Goal: Task Accomplishment & Management: Use online tool/utility

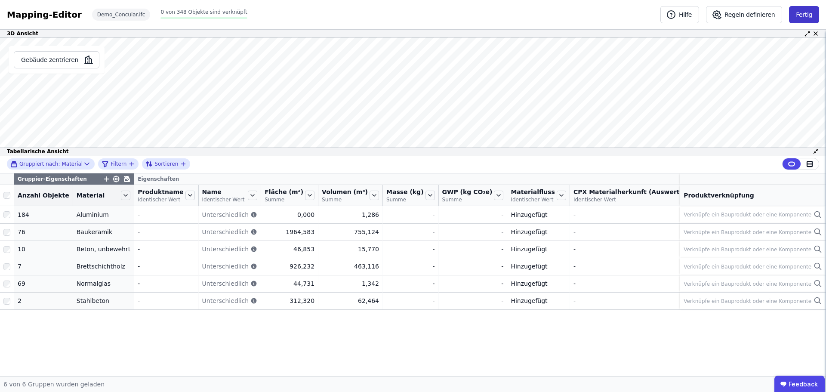
click at [812, 6] on button "Fertig" at bounding box center [804, 14] width 30 height 17
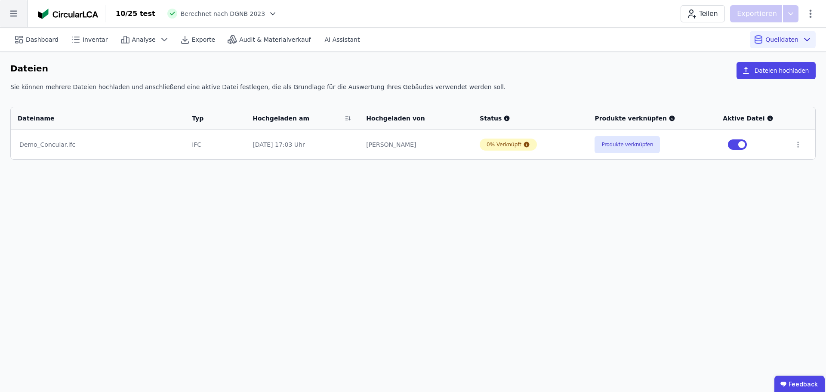
click at [18, 8] on icon at bounding box center [13, 13] width 27 height 27
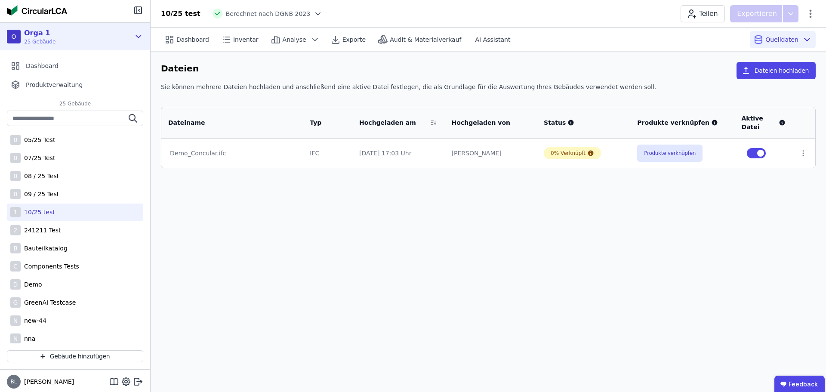
click at [142, 36] on icon at bounding box center [138, 36] width 9 height 10
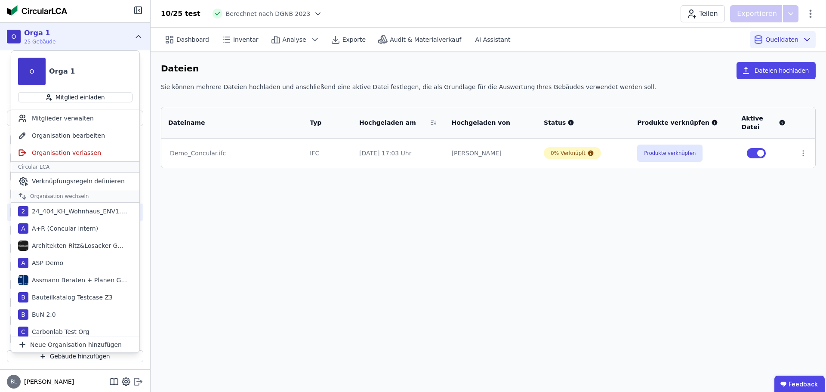
click at [136, 381] on icon at bounding box center [138, 381] width 10 height 10
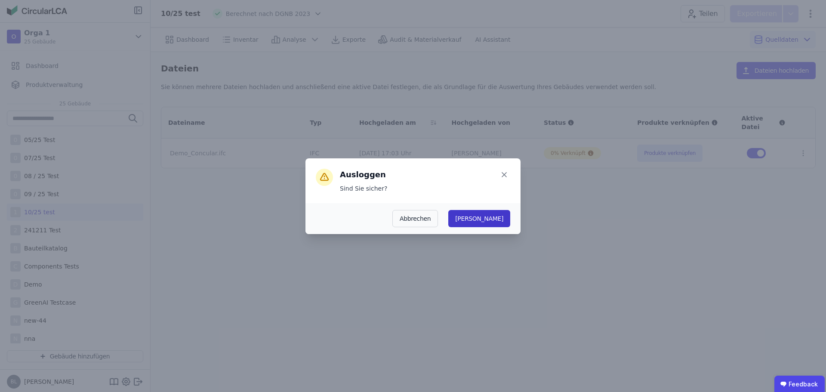
click at [496, 218] on button "Ja" at bounding box center [479, 218] width 62 height 17
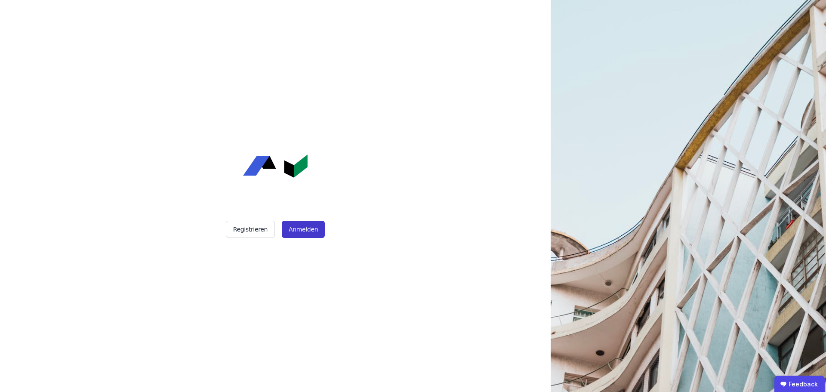
click at [310, 228] on button "Anmelden" at bounding box center [303, 229] width 43 height 17
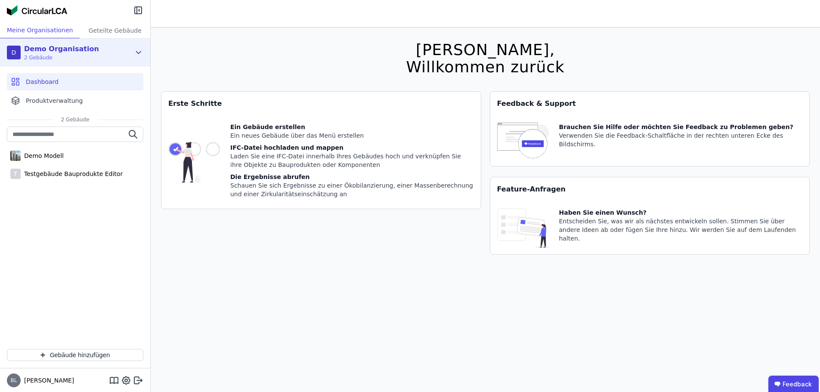
click at [142, 52] on icon at bounding box center [138, 52] width 9 height 10
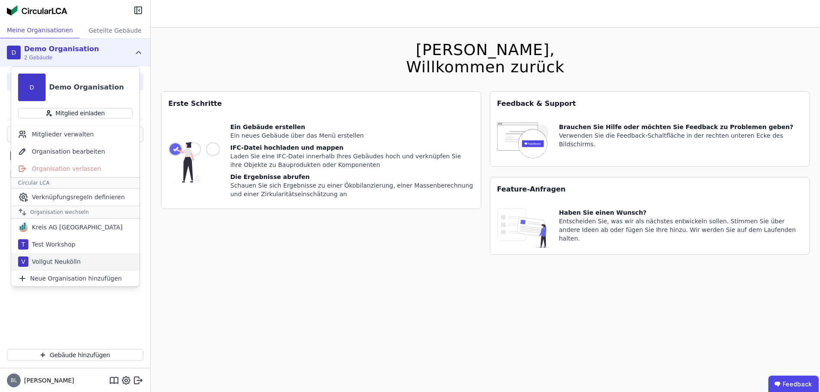
click at [96, 262] on div "V Vollgut Neukölln" at bounding box center [75, 261] width 128 height 17
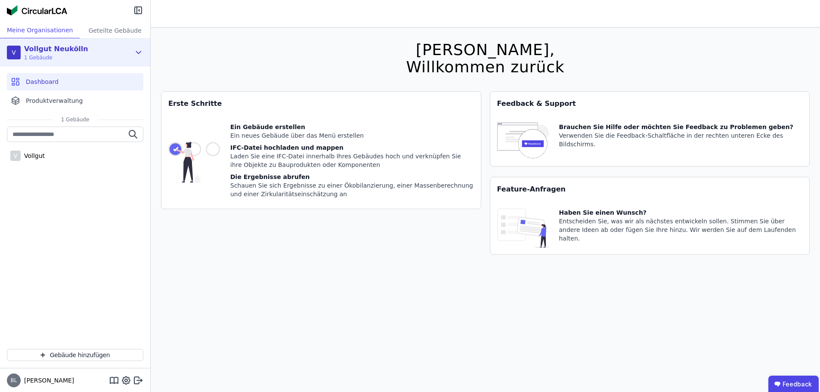
click at [138, 54] on icon at bounding box center [138, 52] width 9 height 10
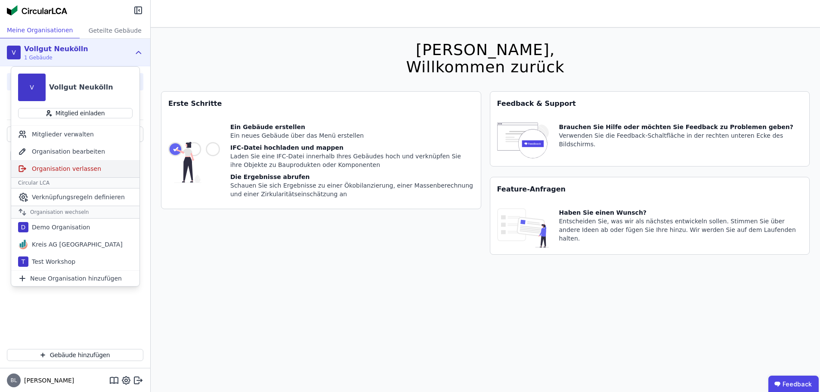
click at [79, 170] on div "Organisation verlassen" at bounding box center [75, 168] width 128 height 17
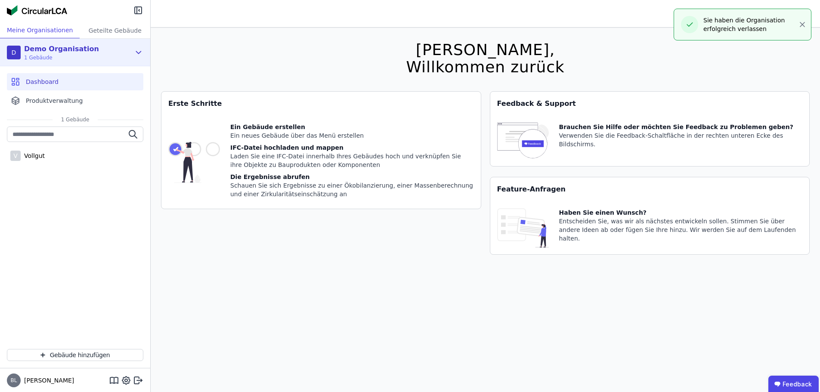
click at [138, 55] on icon at bounding box center [138, 52] width 9 height 10
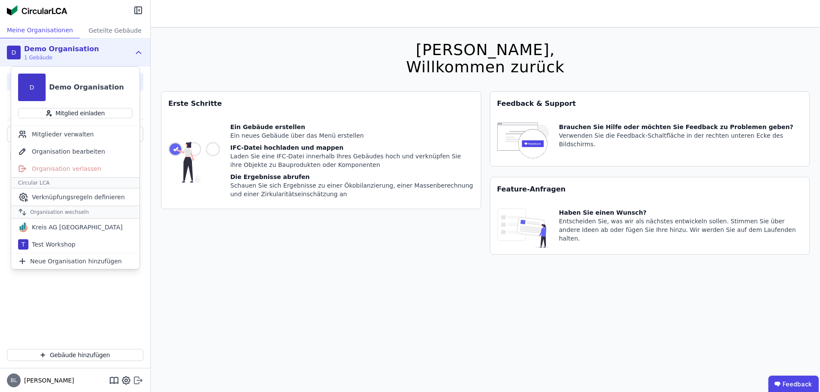
click at [136, 380] on icon at bounding box center [138, 380] width 10 height 10
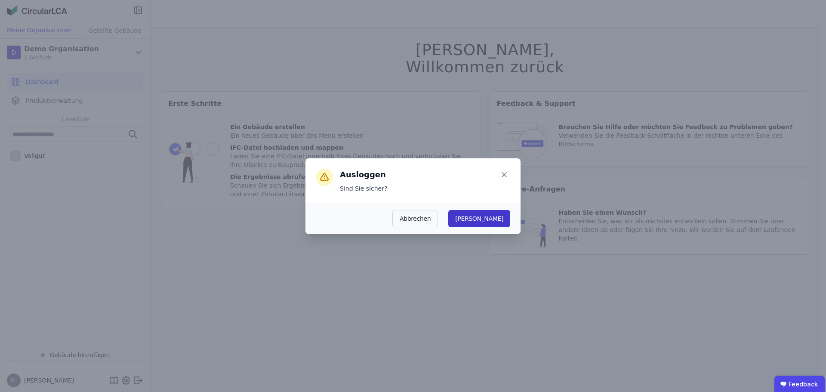
click at [505, 216] on button "Ja" at bounding box center [479, 218] width 62 height 17
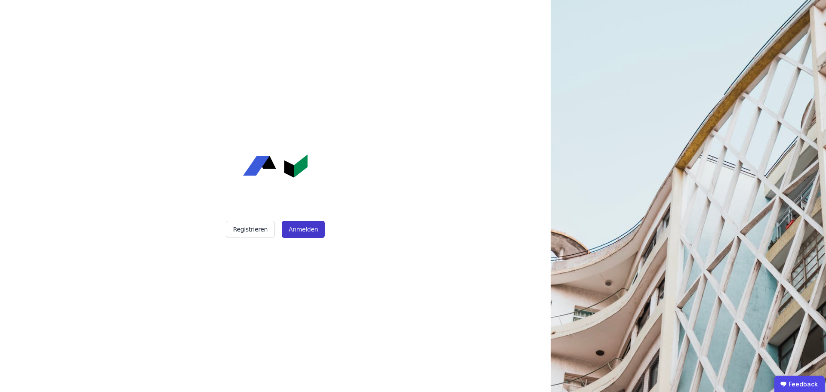
click at [297, 232] on button "Anmelden" at bounding box center [303, 229] width 43 height 17
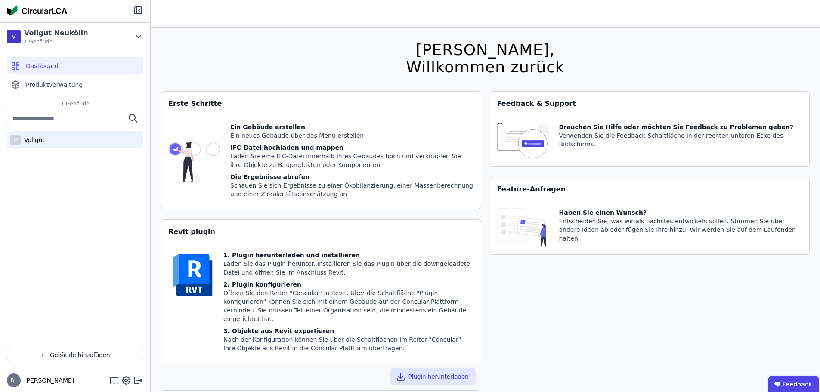
click at [57, 142] on div "V Vollgut" at bounding box center [75, 139] width 136 height 17
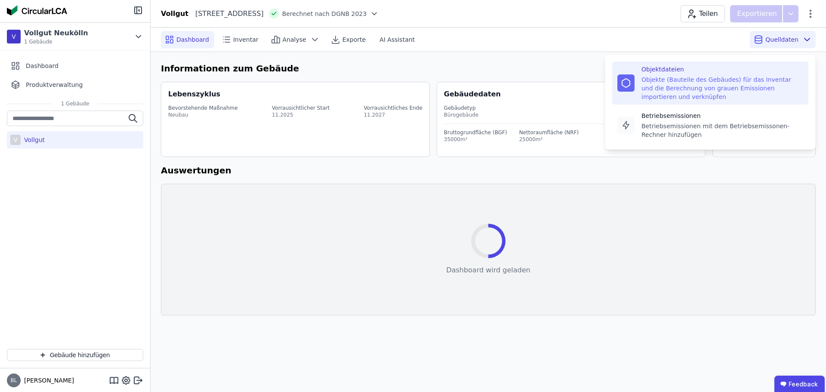
click at [719, 84] on div "Objekte (Bauteile des Gebäudes) für das Inventar und die Berechnung von grauen …" at bounding box center [723, 88] width 162 height 26
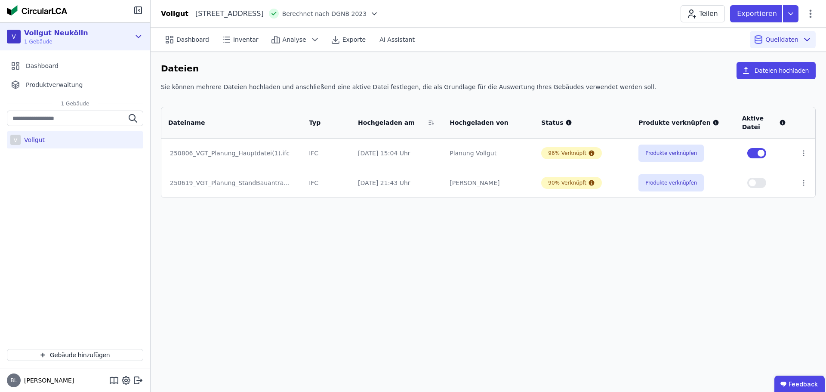
click at [128, 38] on div "V Vollgut Neukölln 1 Gebäude" at bounding box center [68, 36] width 123 height 17
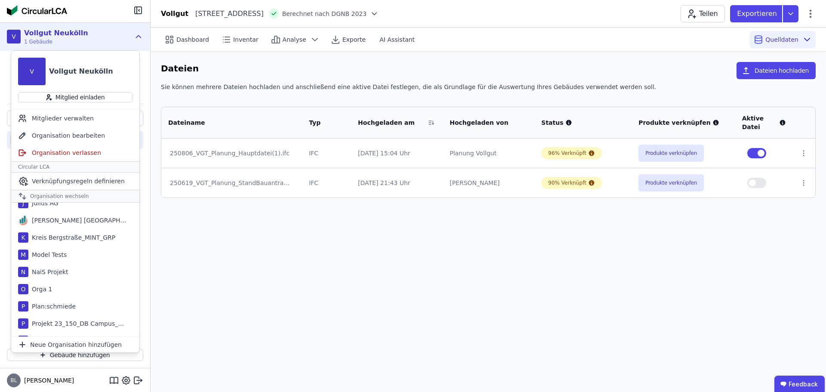
scroll to position [559, 0]
click at [56, 286] on div "O Orga 1" at bounding box center [75, 288] width 128 height 17
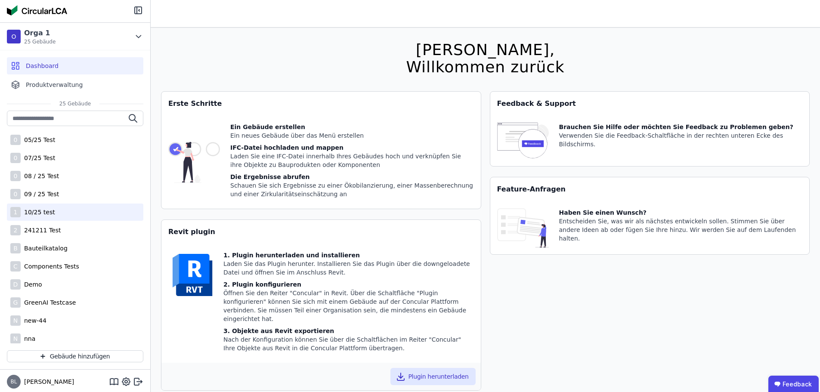
click at [78, 213] on div "1 10/25 test" at bounding box center [75, 212] width 136 height 17
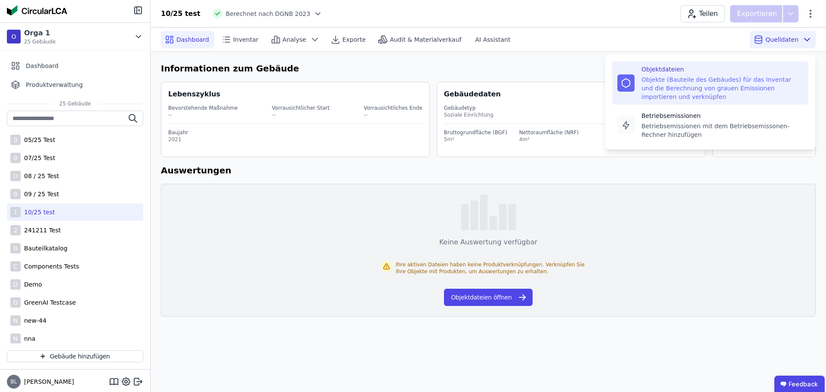
click at [683, 71] on div "Objektdateien" at bounding box center [723, 69] width 162 height 9
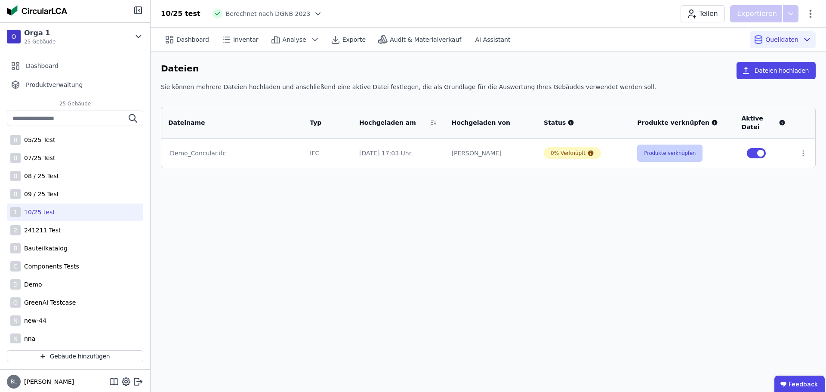
click at [658, 156] on button "Produkte verknüpfen" at bounding box center [669, 153] width 65 height 17
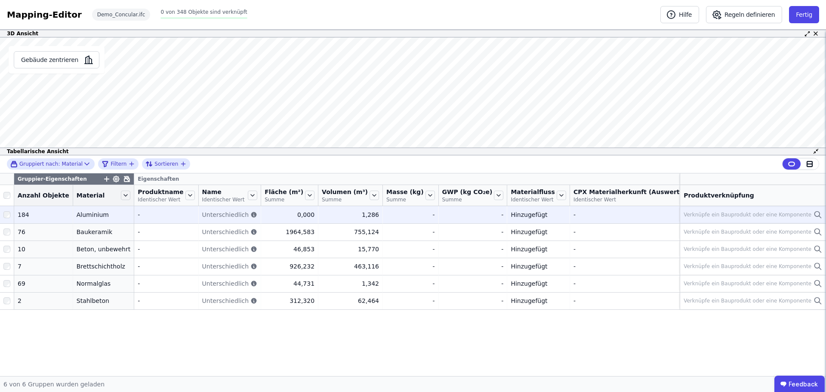
click at [764, 218] on div "Verknüpfe ein Bauprodukt oder eine Komponente" at bounding box center [748, 214] width 128 height 7
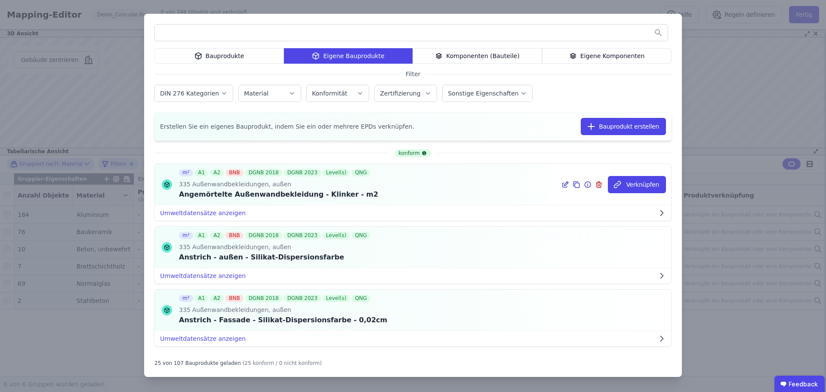
click at [575, 185] on icon at bounding box center [577, 184] width 8 height 10
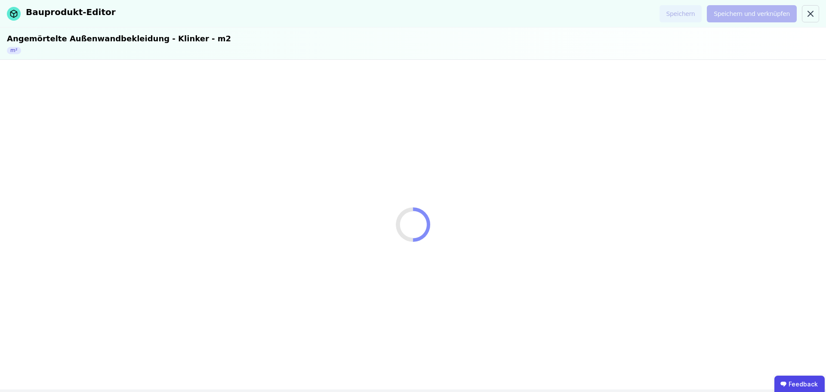
select select "**********"
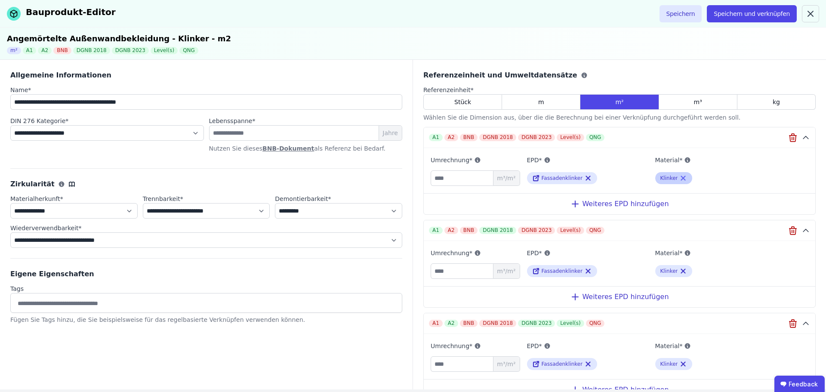
click at [682, 177] on icon at bounding box center [684, 178] width 4 height 4
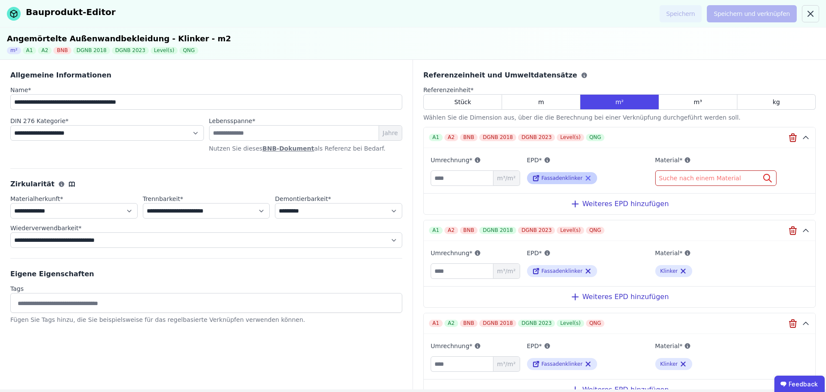
click at [584, 177] on icon at bounding box center [588, 178] width 8 height 10
click at [557, 181] on span "Suche nach einer EPD" at bounding box center [565, 178] width 68 height 9
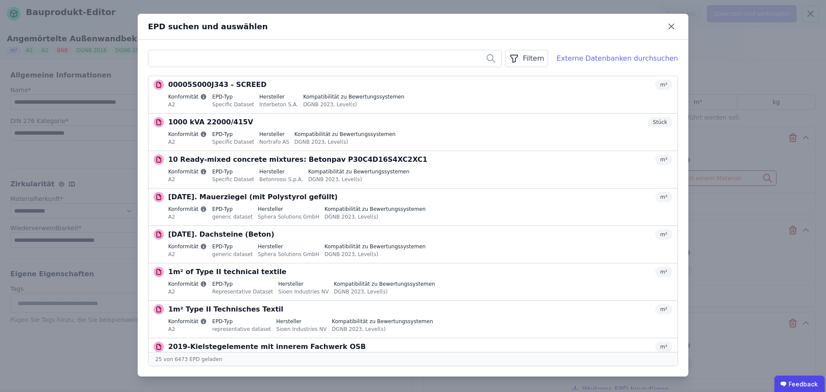
click at [620, 57] on div "Externe Datenbanken durchsuchen" at bounding box center [617, 58] width 121 height 10
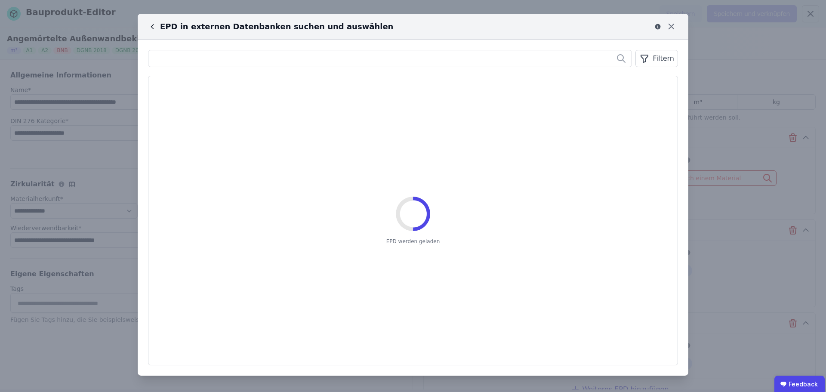
click at [654, 59] on div "Filtern" at bounding box center [657, 58] width 43 height 17
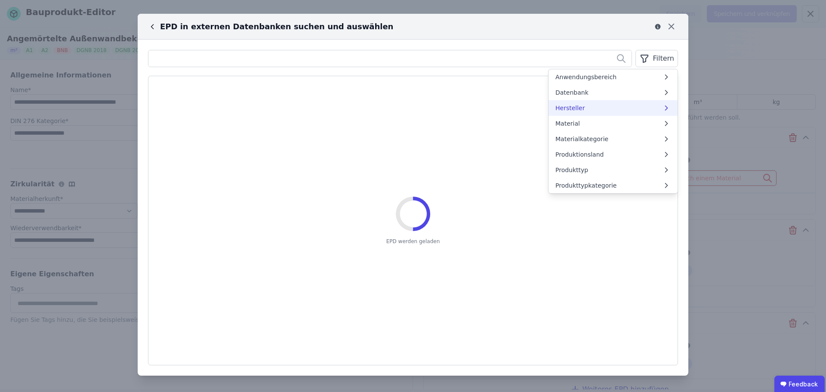
click at [591, 107] on li "Hersteller" at bounding box center [613, 107] width 129 height 15
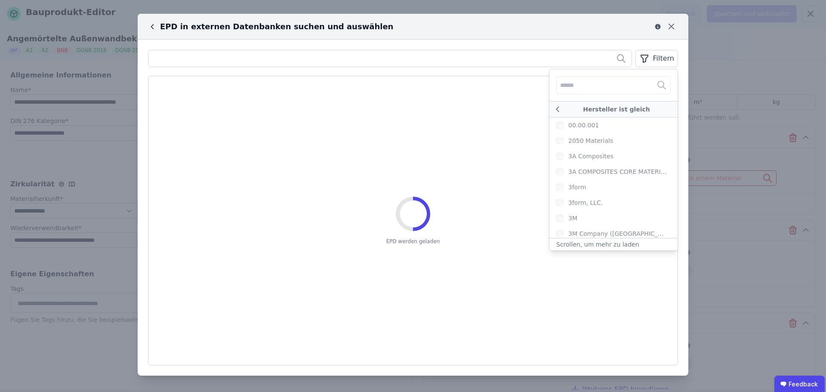
click at [598, 80] on div at bounding box center [613, 85] width 128 height 32
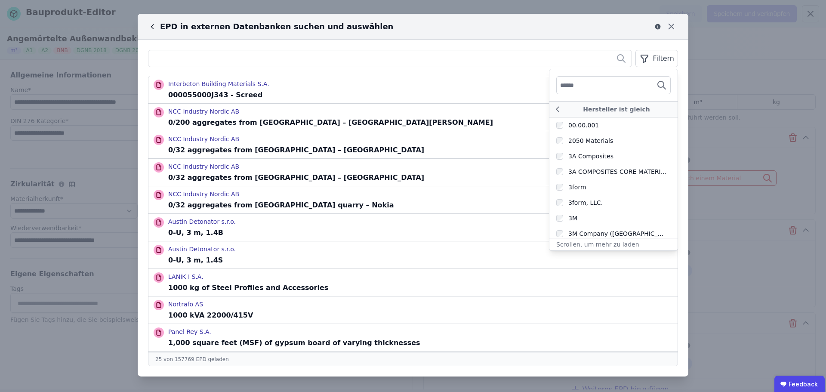
click at [595, 83] on input "text" at bounding box center [592, 84] width 64 height 15
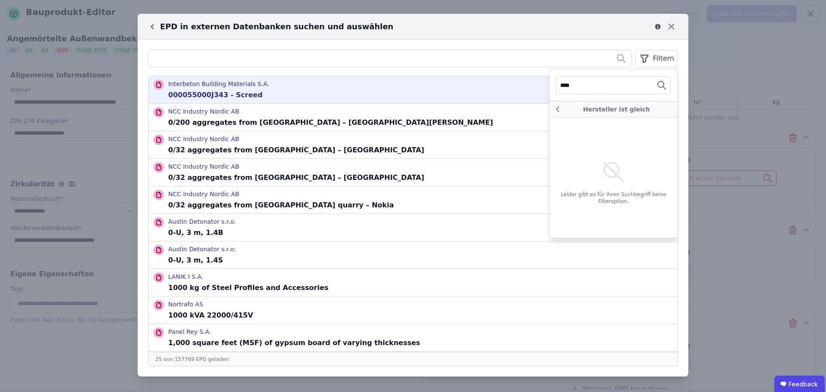
drag, startPoint x: 593, startPoint y: 86, endPoint x: 534, endPoint y: 95, distance: 59.2
click at [534, 95] on div "Filtern **** Hersteller ist gleich Leider gibt es für Ihren Suchbegriff keine F…" at bounding box center [413, 208] width 551 height 337
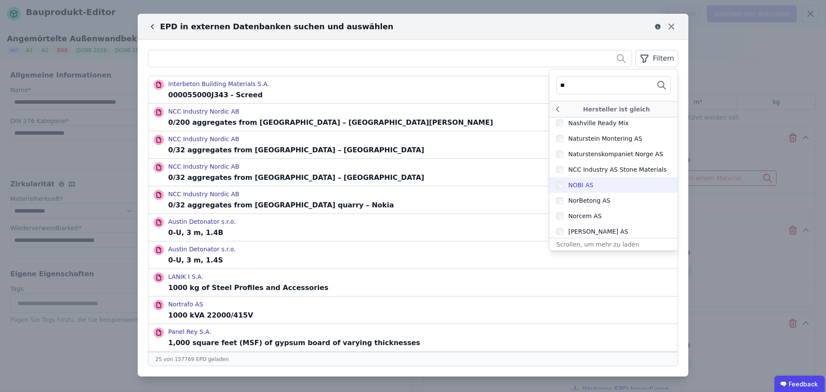
scroll to position [7065, 0]
type input "**"
click at [397, 60] on input "text" at bounding box center [389, 58] width 483 height 15
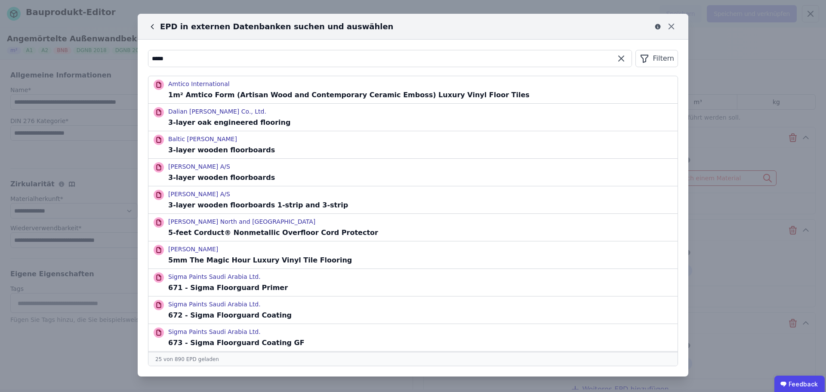
drag, startPoint x: 214, startPoint y: 53, endPoint x: 130, endPoint y: 56, distance: 84.8
click at [130, 56] on div "EPD in externen Datenbanken suchen und auswählen ***** Filtern Amtico Internati…" at bounding box center [413, 196] width 826 height 392
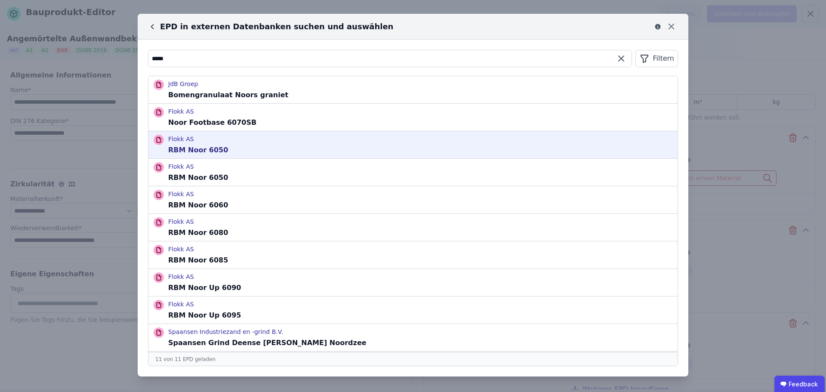
type input "****"
click at [315, 146] on div "Flokk AS RBM Noor 6050" at bounding box center [412, 144] width 529 height 27
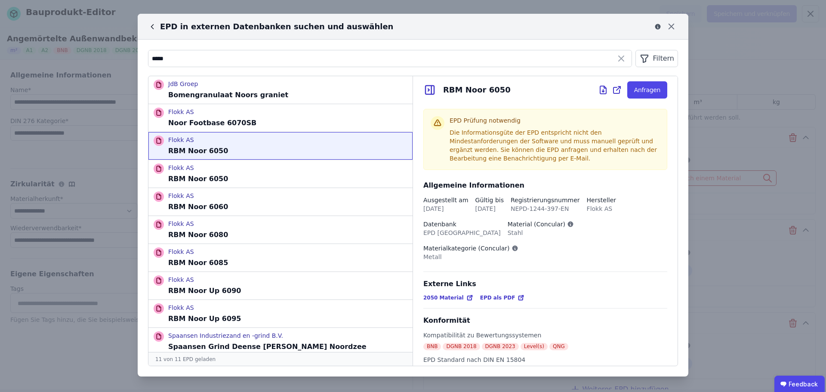
click at [658, 59] on div "Filtern" at bounding box center [657, 58] width 43 height 17
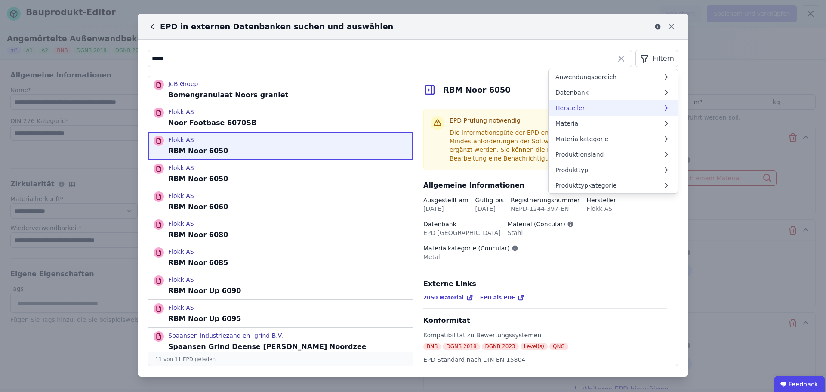
click at [587, 105] on li "Hersteller" at bounding box center [613, 107] width 129 height 15
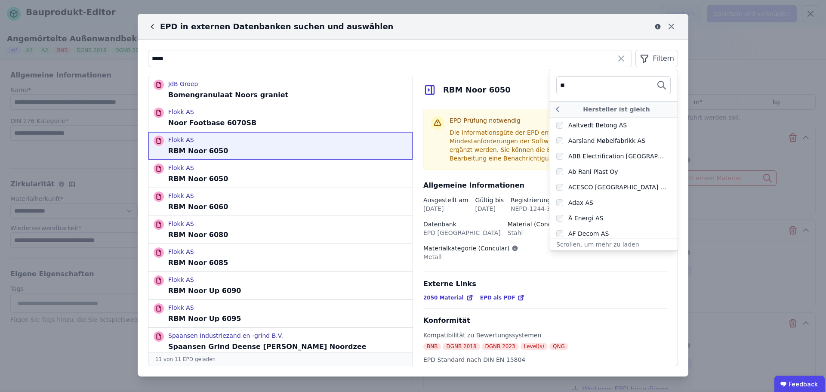
click at [589, 86] on input "**" at bounding box center [592, 84] width 64 height 15
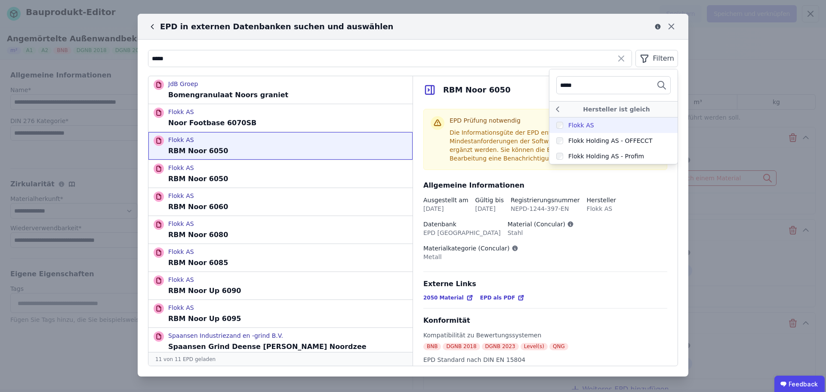
type input "*****"
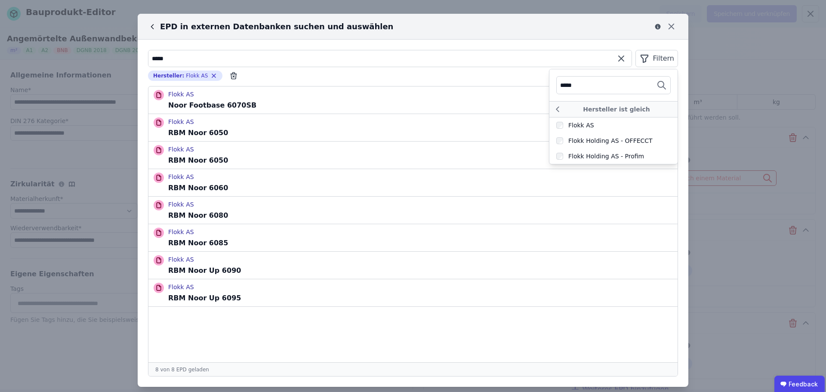
drag, startPoint x: 176, startPoint y: 60, endPoint x: 129, endPoint y: 64, distance: 47.1
click at [129, 64] on div "EPD in externen Datenbanken suchen und auswählen **** Filtern ***** Hersteller …" at bounding box center [413, 200] width 826 height 401
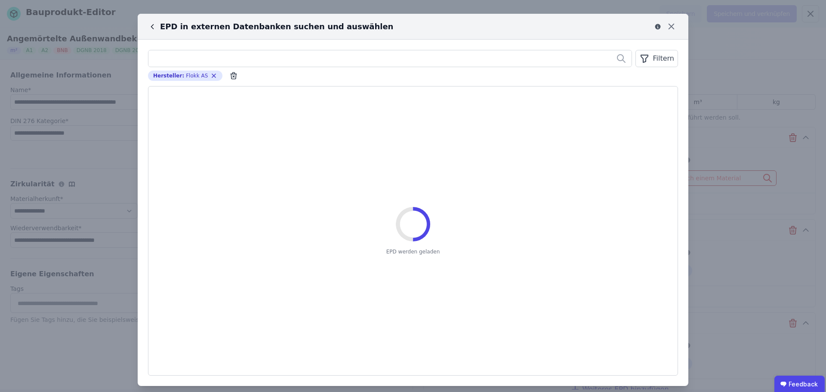
click at [412, 46] on div "Filtern Hersteller : Flokk AS Remove small option EPD werden geladen" at bounding box center [413, 213] width 551 height 346
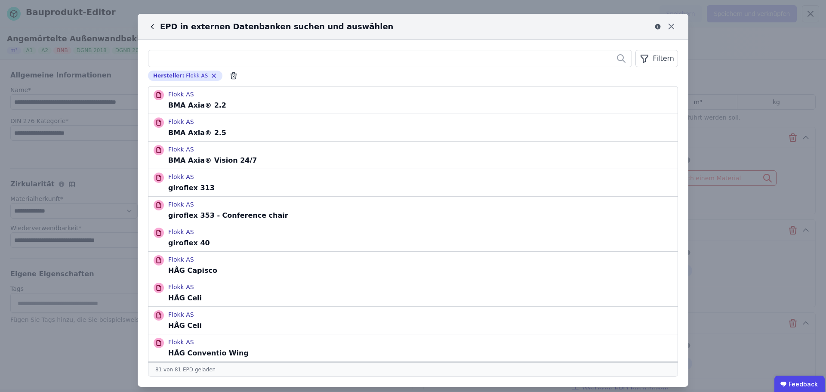
click at [670, 28] on icon at bounding box center [671, 26] width 5 height 5
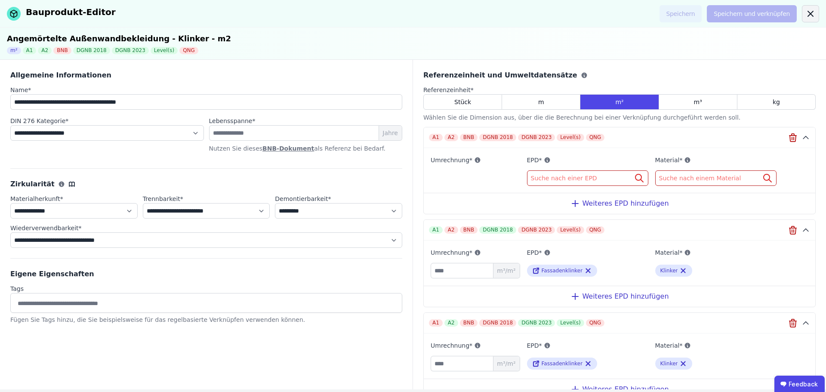
click at [813, 14] on icon at bounding box center [810, 14] width 10 height 10
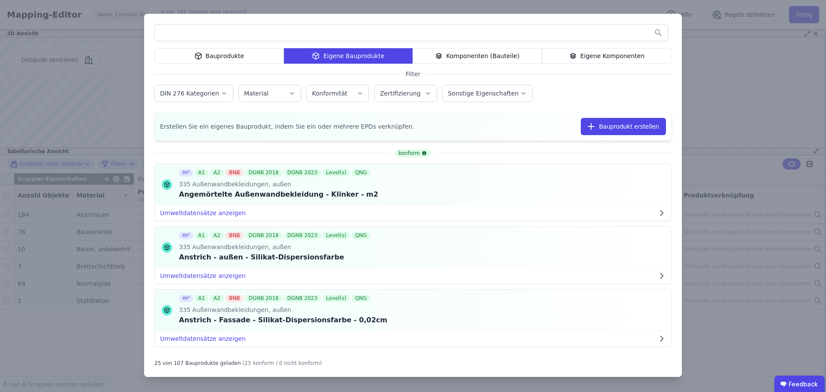
click at [127, 26] on div "Bauprodukte Eigene Bauprodukte Komponenten (Bauteile) Eigene Komponenten Filter…" at bounding box center [413, 196] width 826 height 392
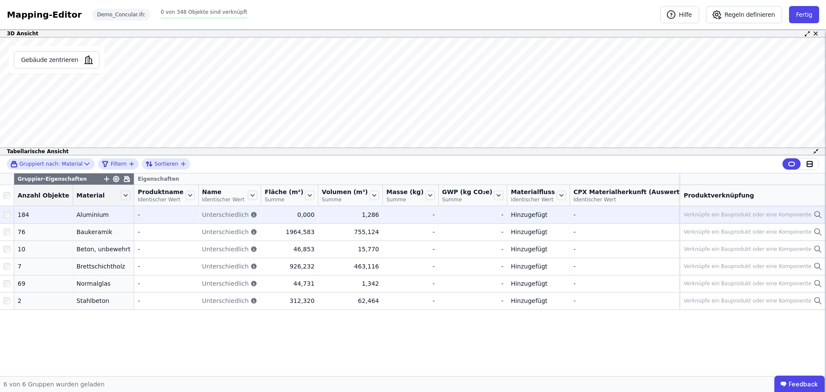
click at [714, 218] on div "Verknüpfe ein Bauprodukt oder eine Komponente" at bounding box center [748, 214] width 128 height 7
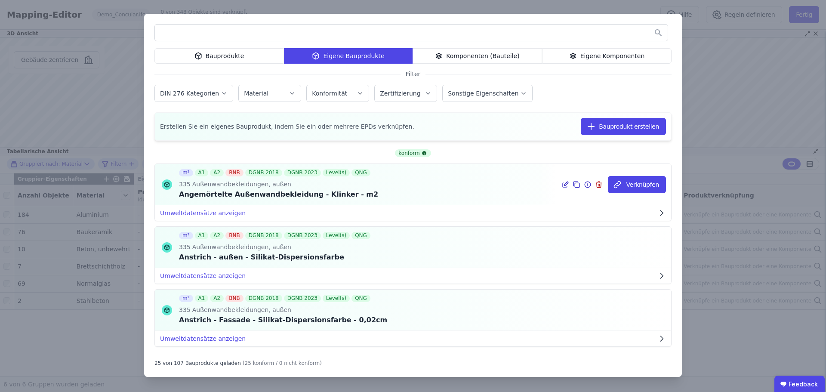
click at [577, 185] on icon at bounding box center [577, 184] width 8 height 10
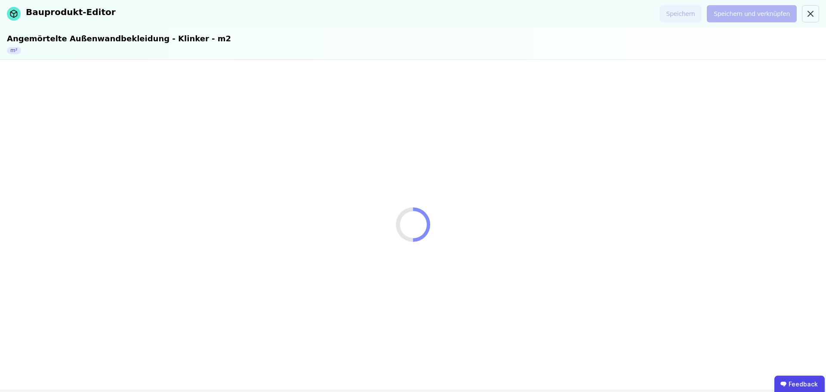
select select "**********"
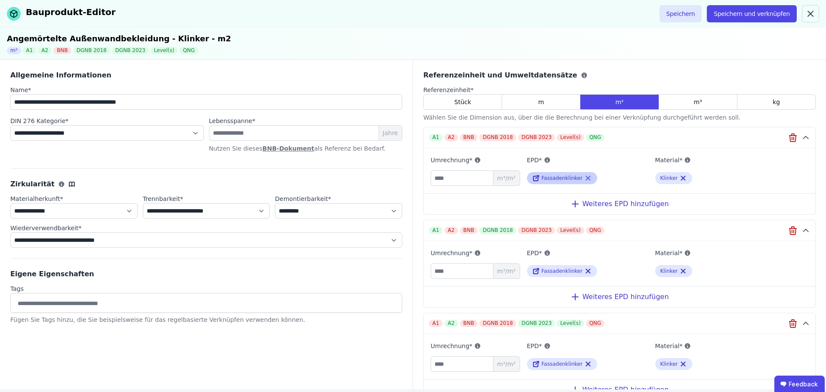
click at [584, 176] on icon at bounding box center [588, 178] width 8 height 10
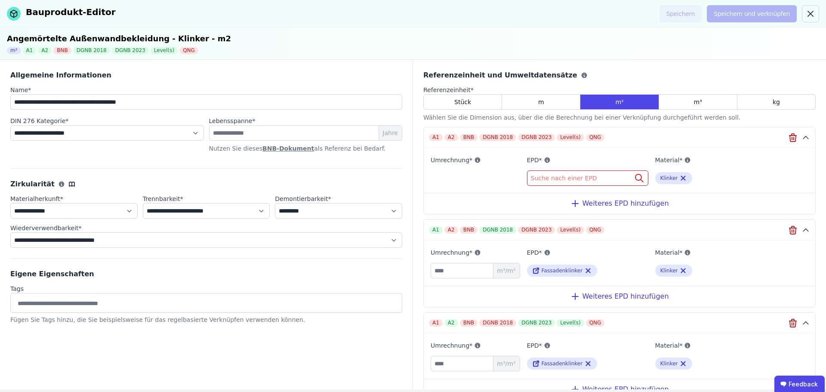
click at [560, 177] on span "Suche nach einer EPD" at bounding box center [565, 178] width 68 height 9
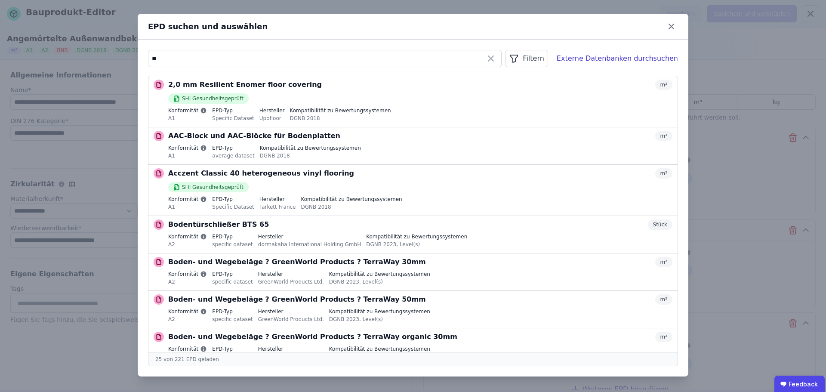
type input "*"
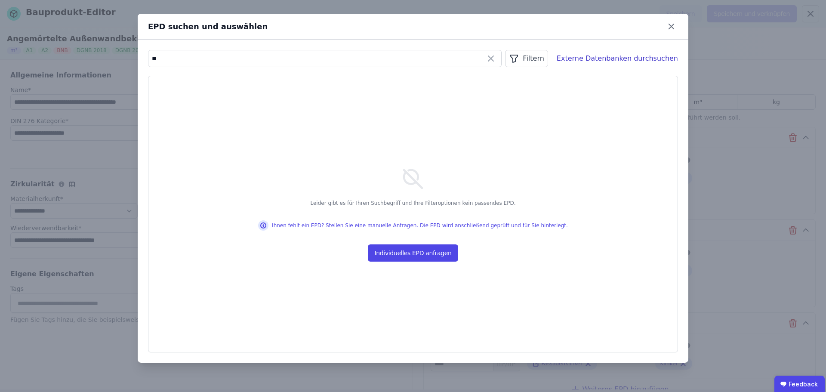
type input "*"
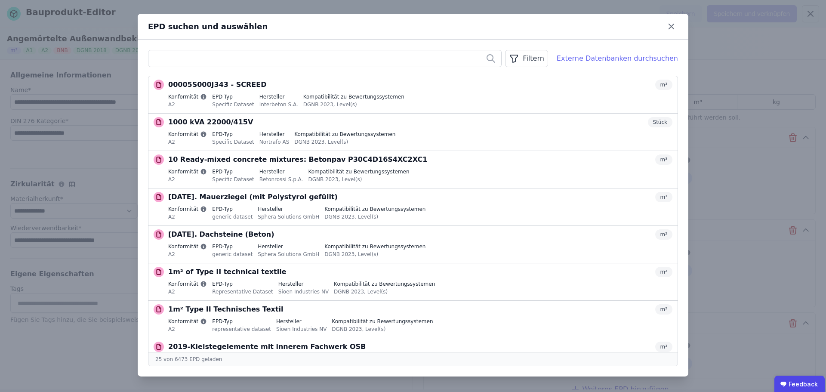
click at [592, 60] on div "Externe Datenbanken durchsuchen" at bounding box center [617, 58] width 121 height 10
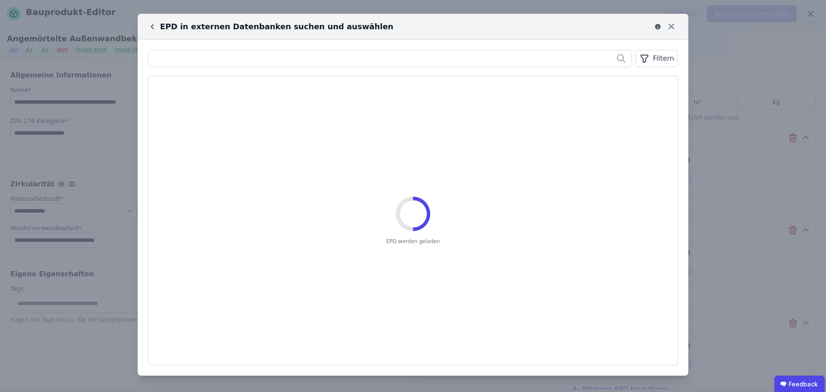
click at [647, 63] on icon "button" at bounding box center [644, 58] width 10 height 10
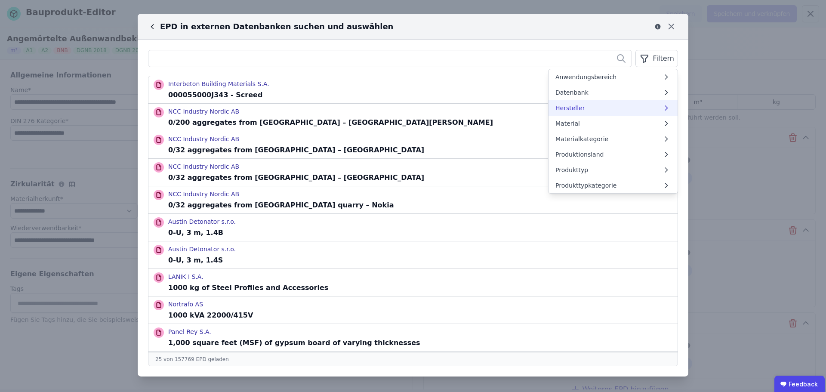
click at [588, 108] on li "Hersteller" at bounding box center [613, 107] width 129 height 15
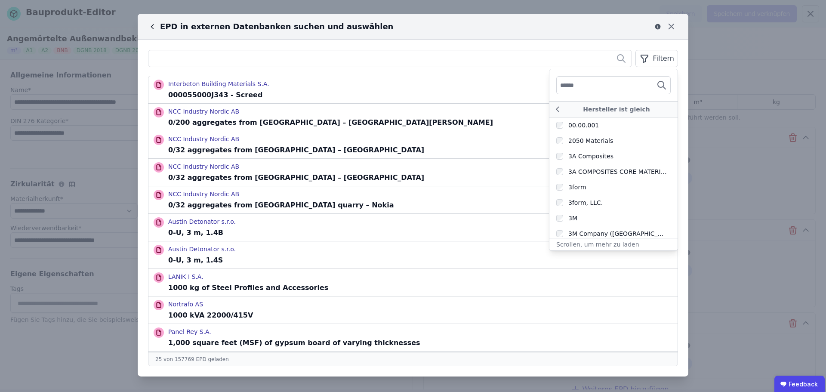
click at [593, 89] on input "text" at bounding box center [592, 84] width 64 height 15
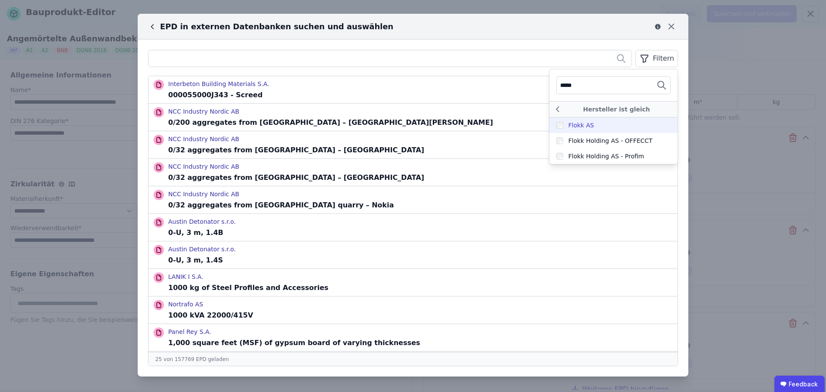
type input "*****"
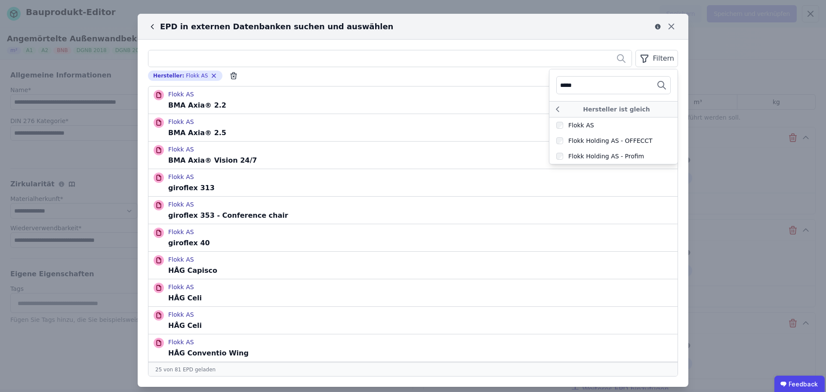
click at [499, 44] on div "Filtern ***** Hersteller ist gleich Flokk AS Flokk Holding AS - OFFECCT Flokk H…" at bounding box center [413, 213] width 551 height 347
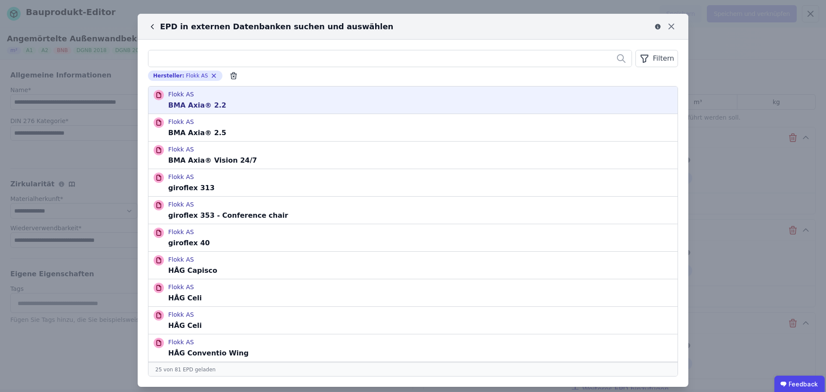
click at [284, 107] on div "Flokk AS BMA Axia® 2.2" at bounding box center [412, 99] width 529 height 27
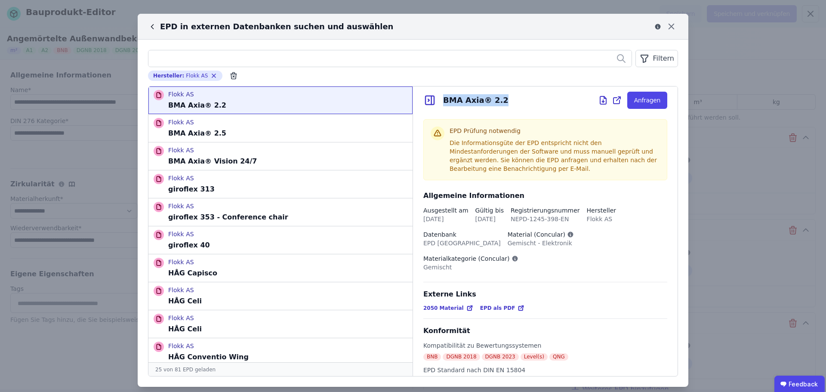
drag, startPoint x: 462, startPoint y: 102, endPoint x: 441, endPoint y: 104, distance: 21.2
click at [441, 104] on div "BMA Axia® 2.2 Anfragen" at bounding box center [545, 100] width 265 height 28
copy div "BMA Axia® 2.2"
